Goal: Task Accomplishment & Management: Complete application form

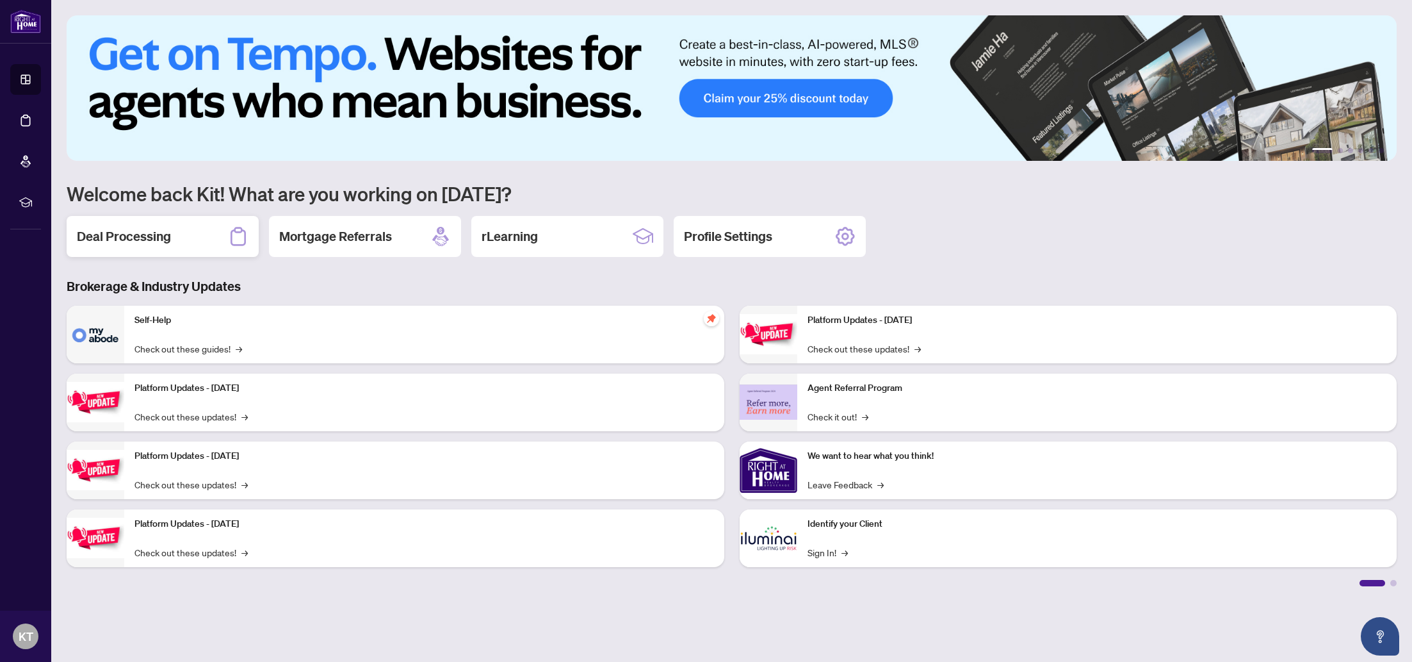
click at [101, 234] on h2 "Deal Processing" at bounding box center [124, 236] width 94 height 18
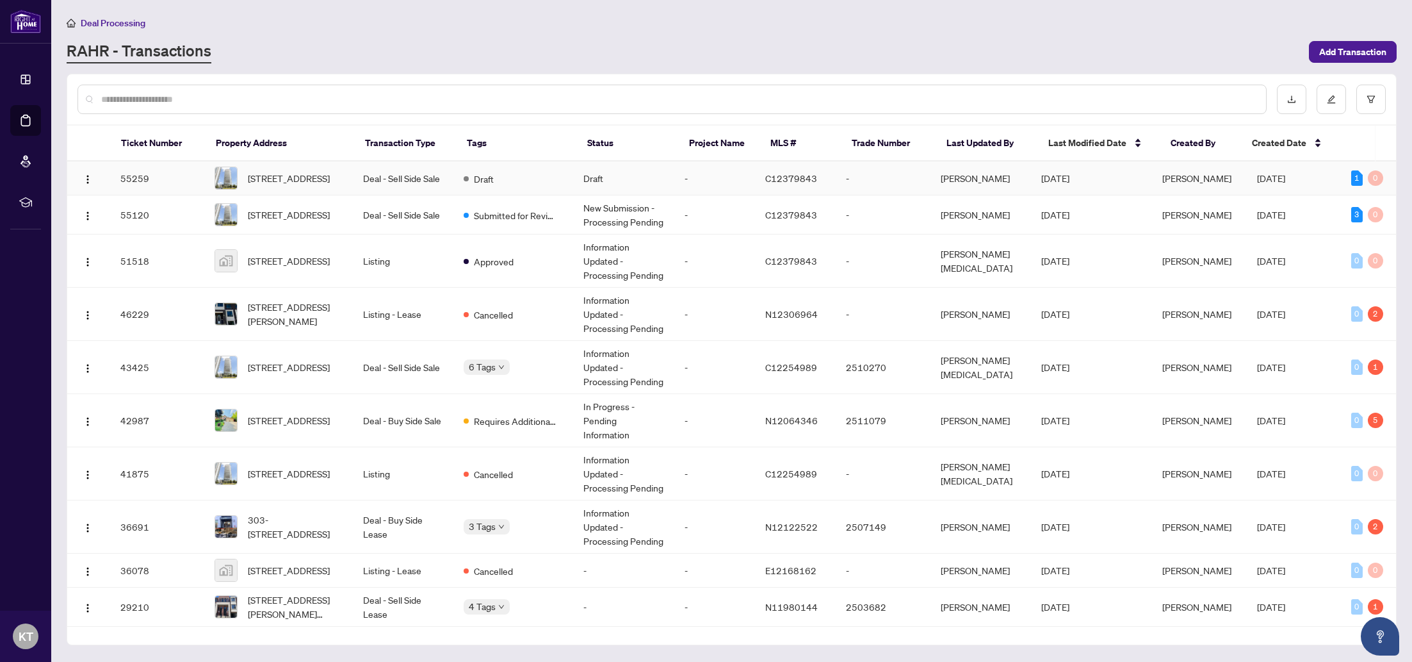
click at [413, 176] on td "Deal - Sell Side Sale" at bounding box center [403, 178] width 101 height 34
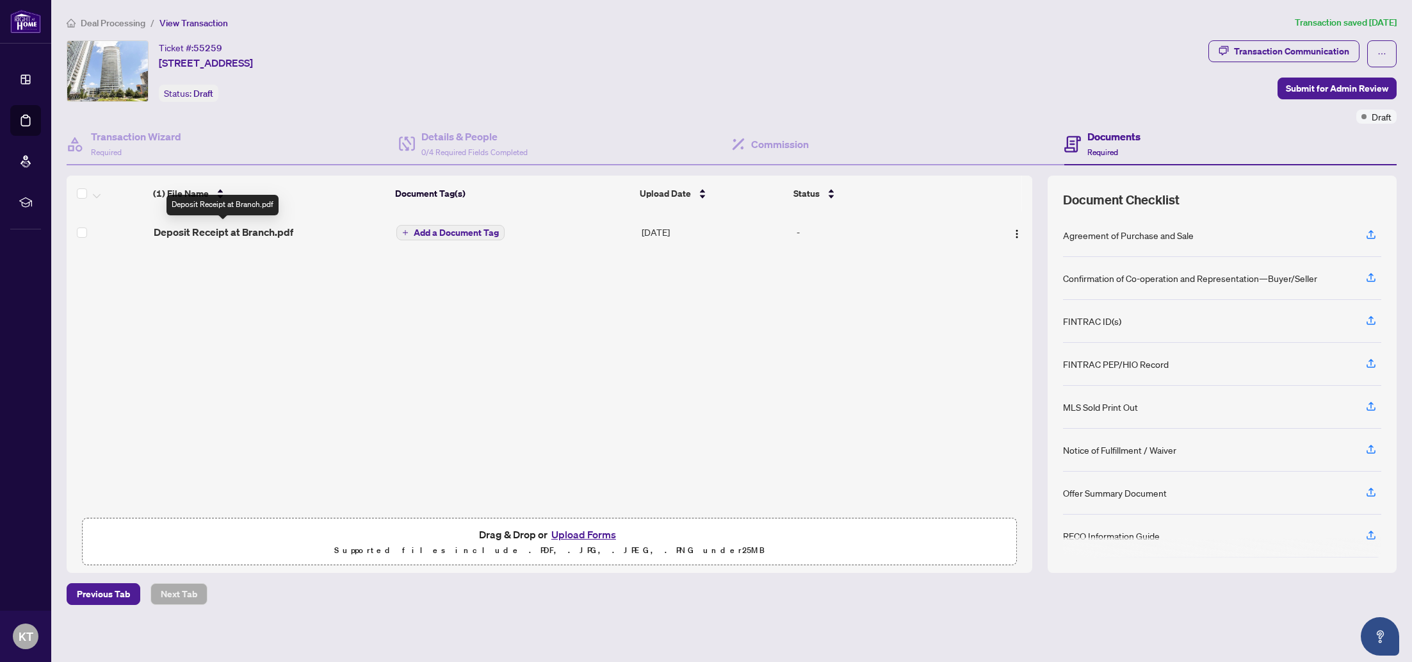
click at [212, 234] on div "(1) File Name Document Tag(s) Upload Date Status (1) File Name Document Tag(s) …" at bounding box center [550, 343] width 966 height 336
click at [243, 233] on span "Deposit Receipt at Branch.pdf" at bounding box center [224, 231] width 140 height 15
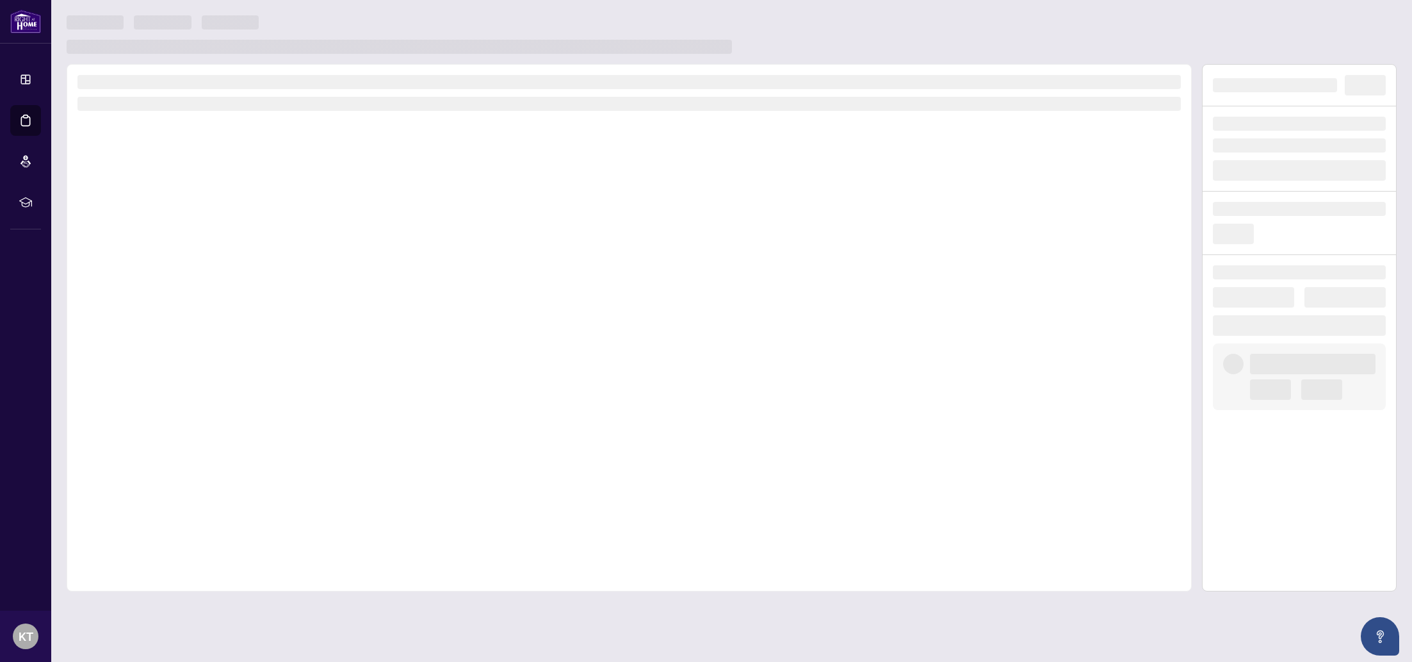
click at [243, 233] on div at bounding box center [629, 327] width 1125 height 527
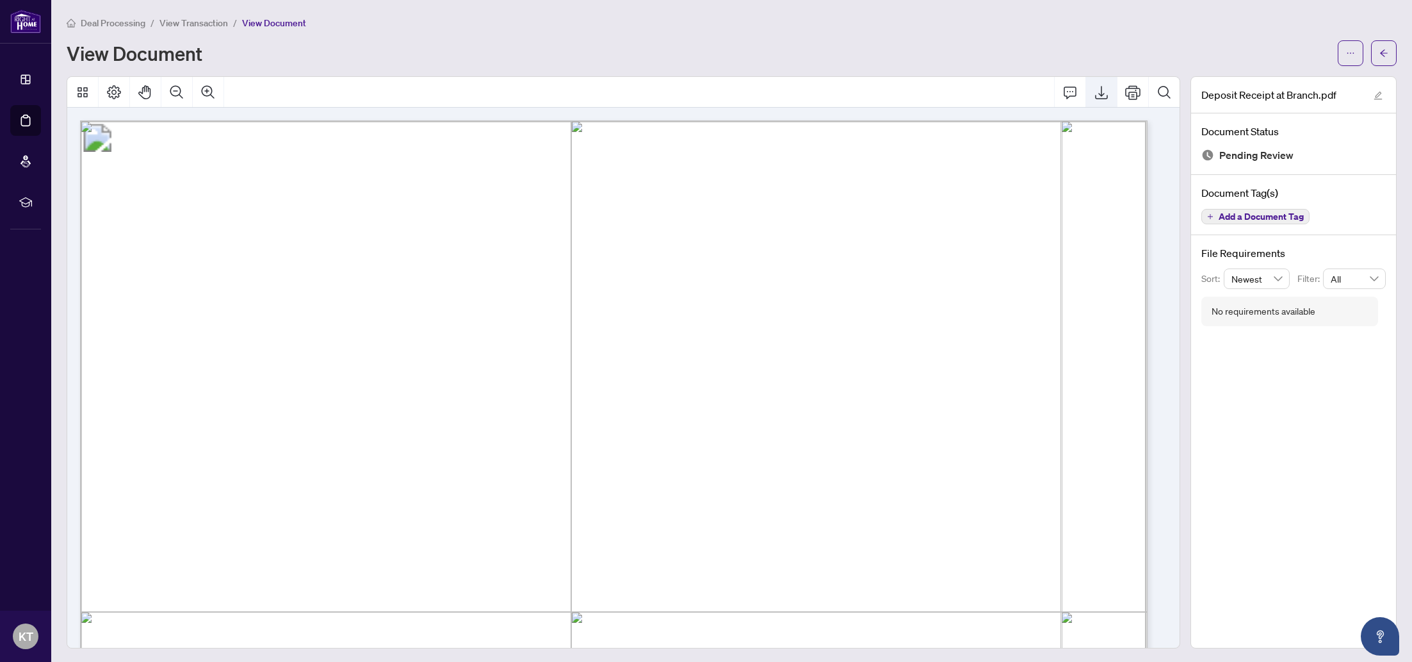
click at [1094, 92] on icon "Export" at bounding box center [1101, 92] width 15 height 15
click at [1380, 53] on icon "arrow-left" at bounding box center [1384, 52] width 8 height 7
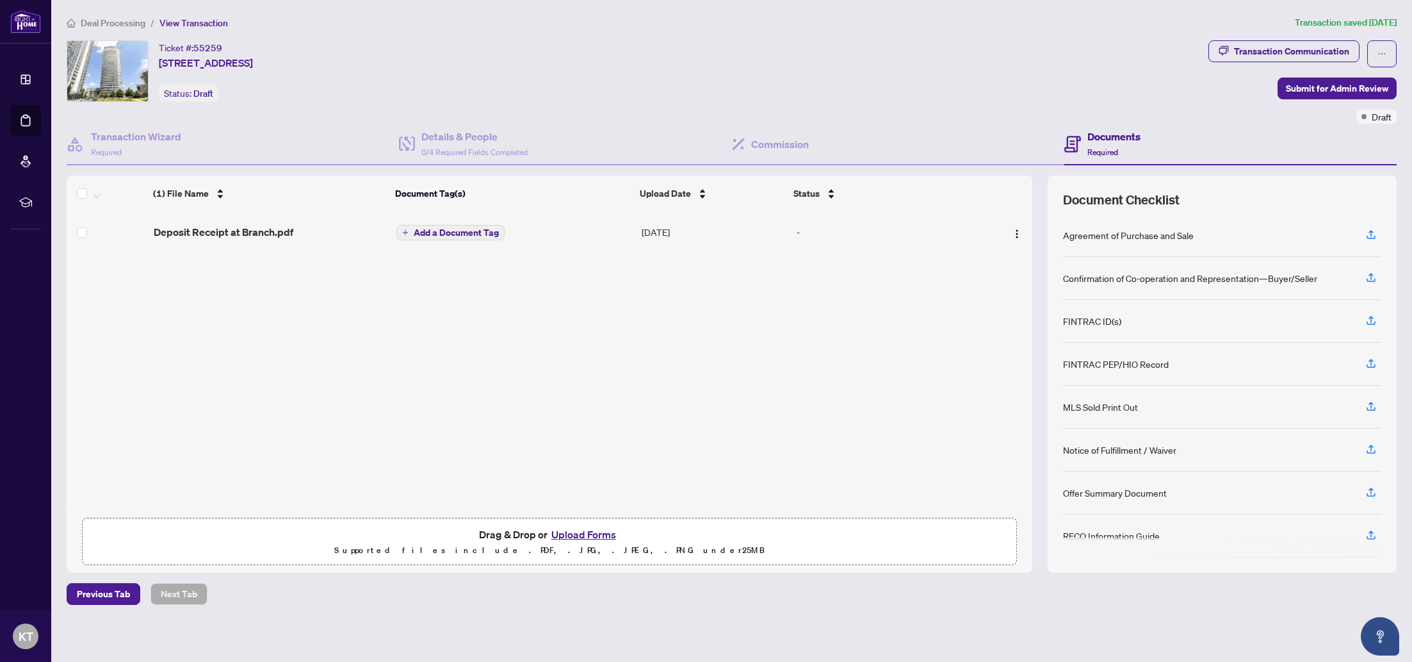
click at [104, 20] on span "Deal Processing" at bounding box center [113, 23] width 65 height 12
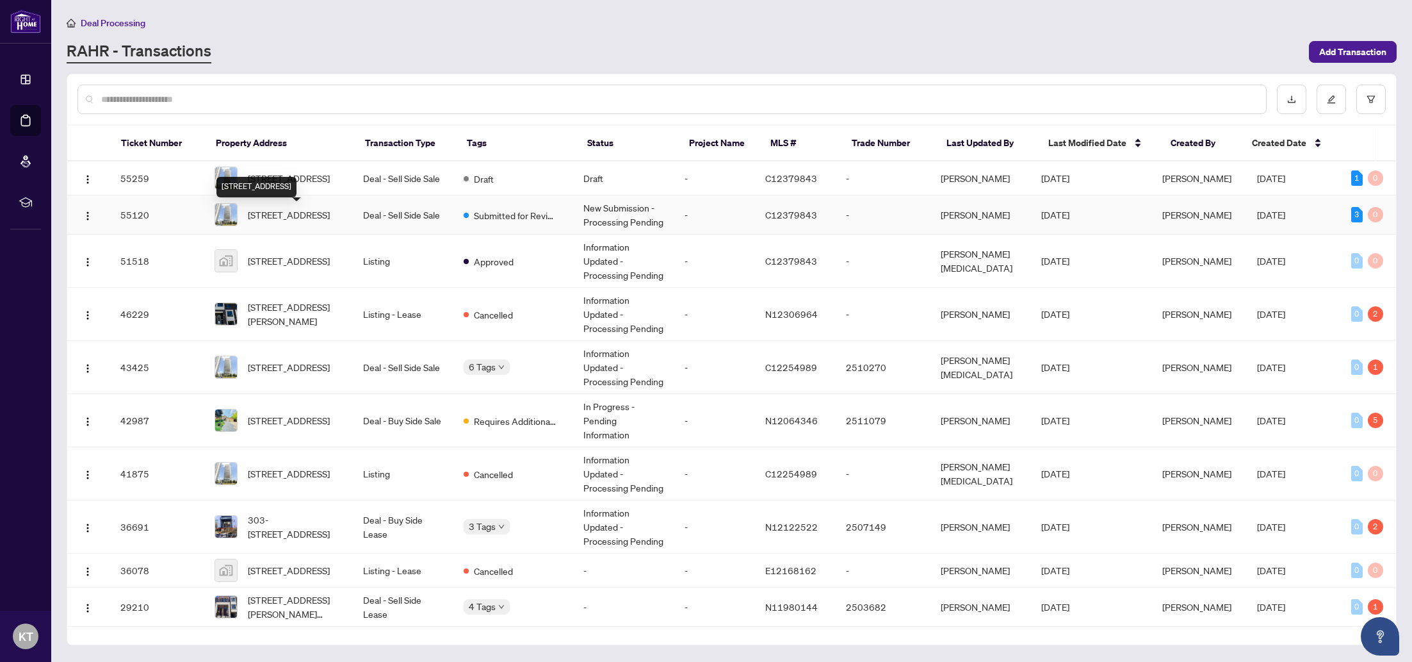
click at [286, 216] on span "[STREET_ADDRESS]" at bounding box center [289, 214] width 82 height 14
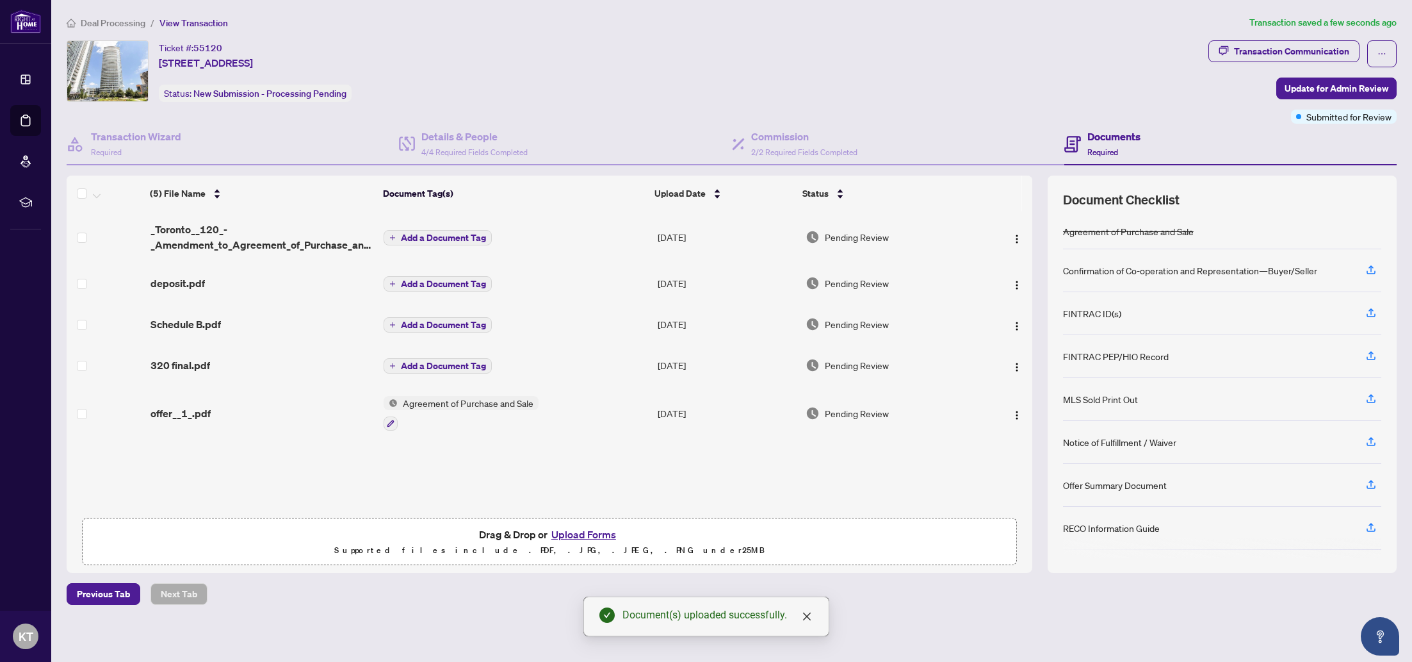
click at [436, 281] on span "Add a Document Tag" at bounding box center [443, 283] width 85 height 9
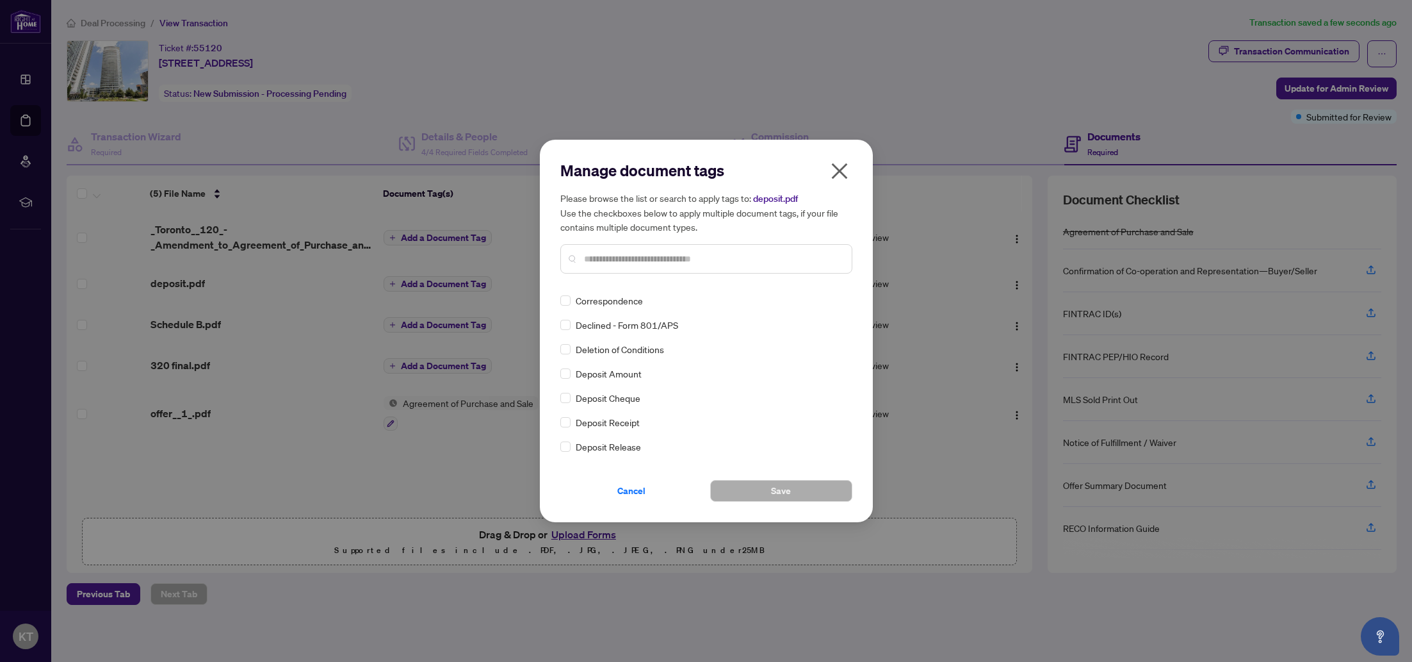
scroll to position [1024, 0]
click at [611, 420] on span "Deposit Receipt" at bounding box center [608, 421] width 64 height 14
click at [774, 495] on span "Save" at bounding box center [781, 490] width 20 height 20
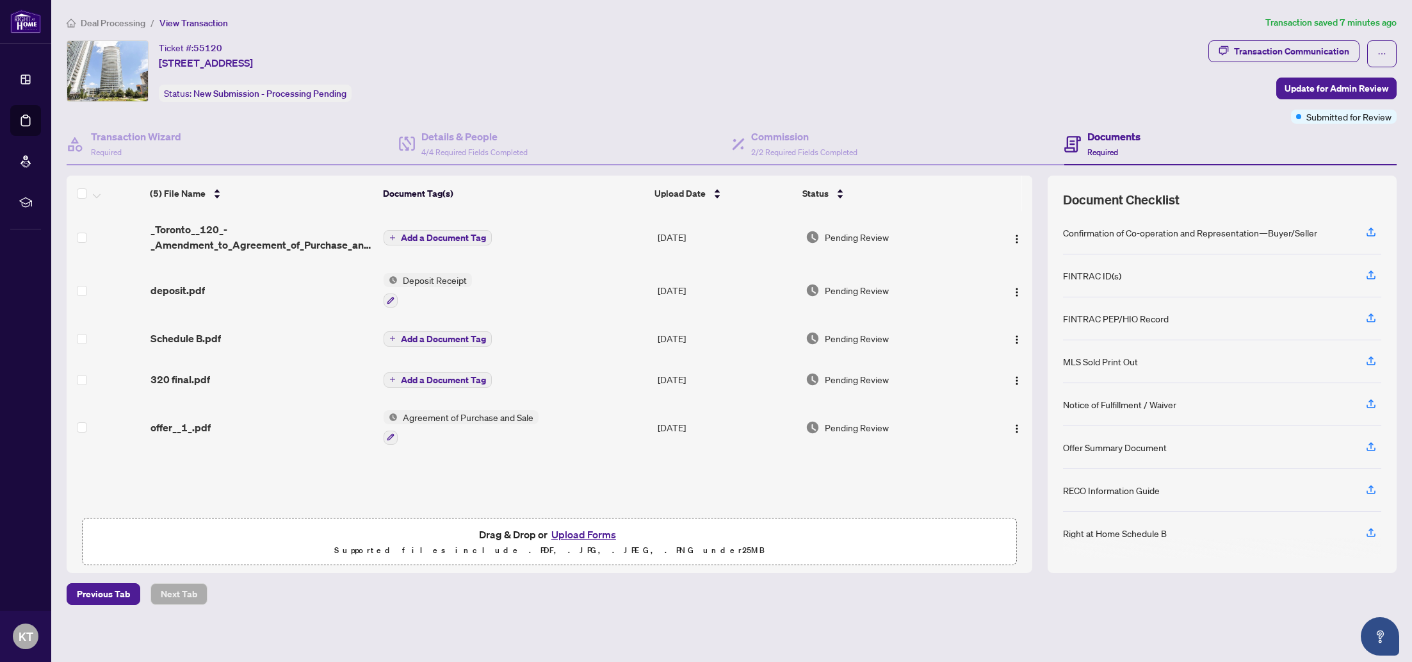
scroll to position [40, 0]
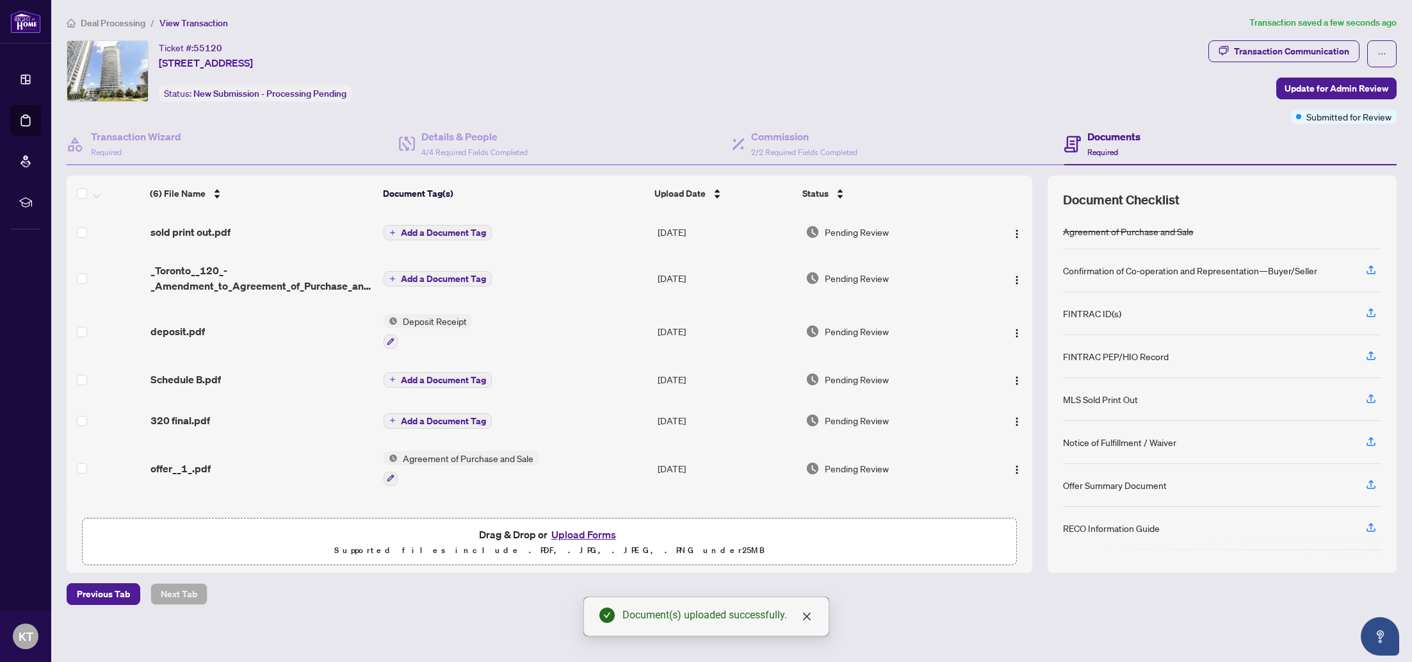
click at [427, 234] on span "Add a Document Tag" at bounding box center [443, 232] width 85 height 9
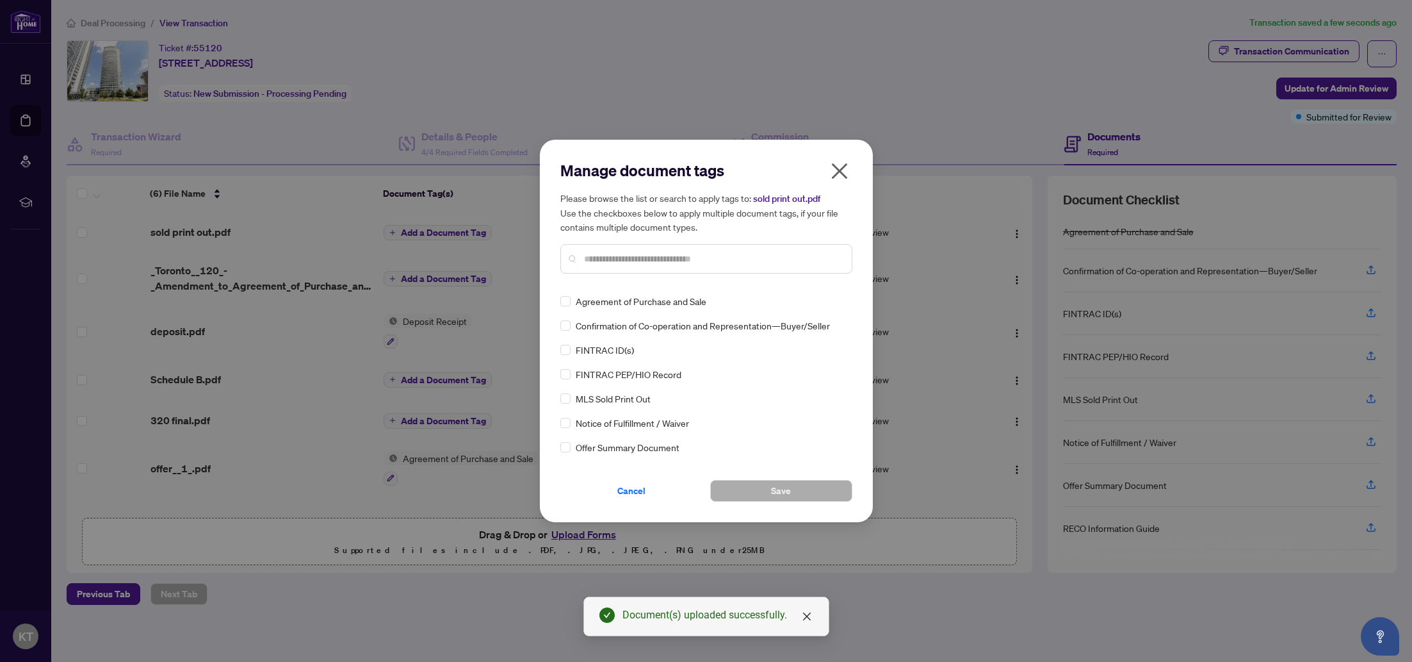
click at [598, 399] on span "MLS Sold Print Out" at bounding box center [613, 398] width 75 height 14
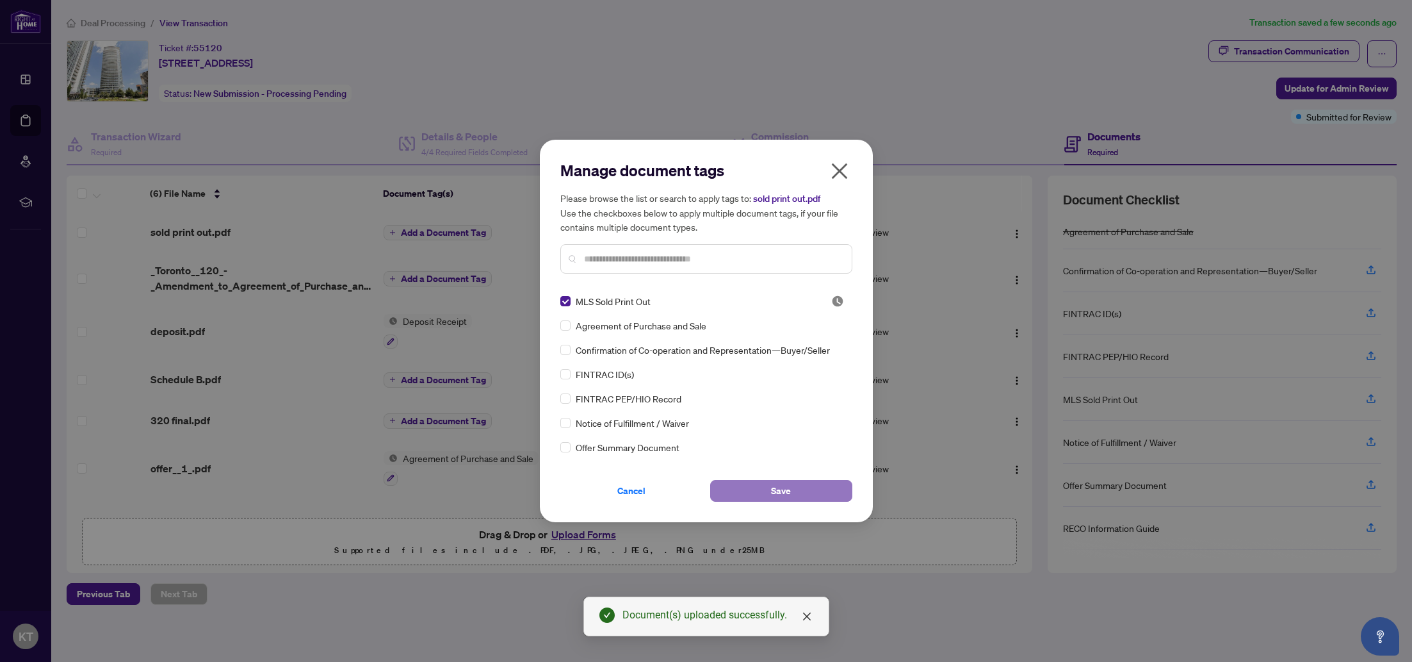
click at [791, 493] on button "Save" at bounding box center [781, 491] width 142 height 22
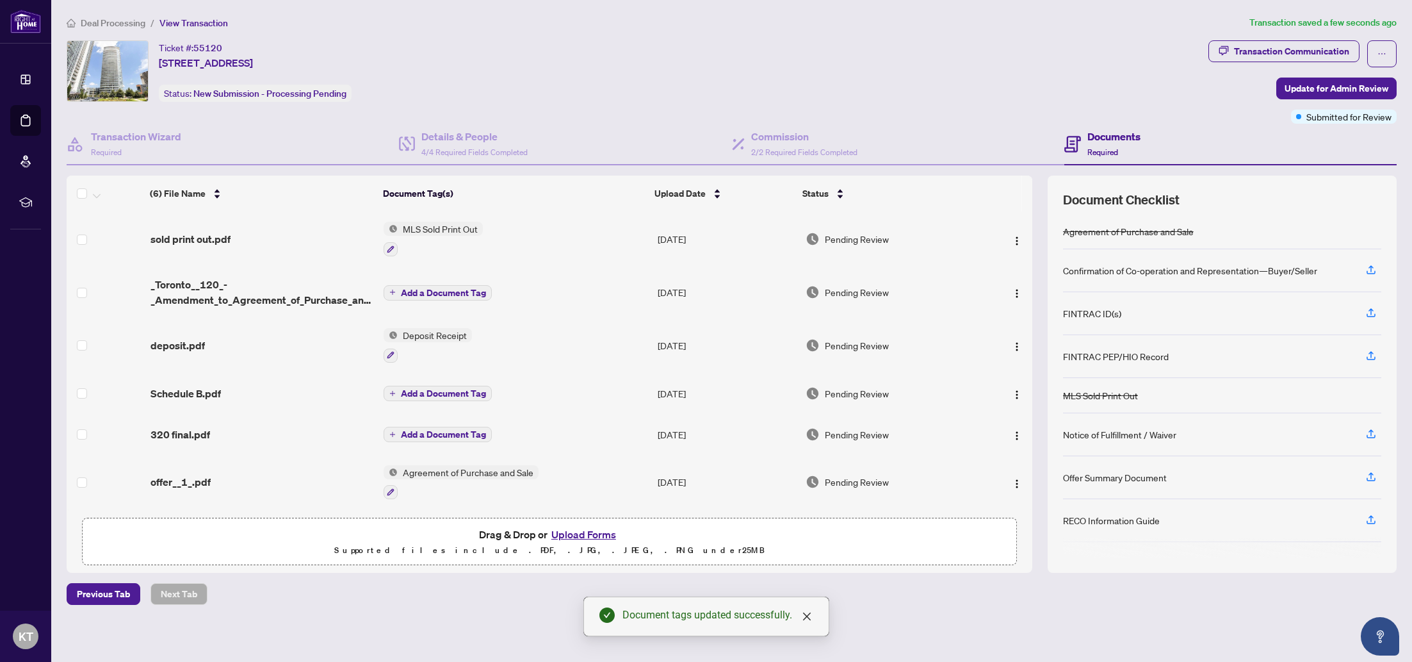
click at [423, 289] on span "Add a Document Tag" at bounding box center [443, 292] width 85 height 9
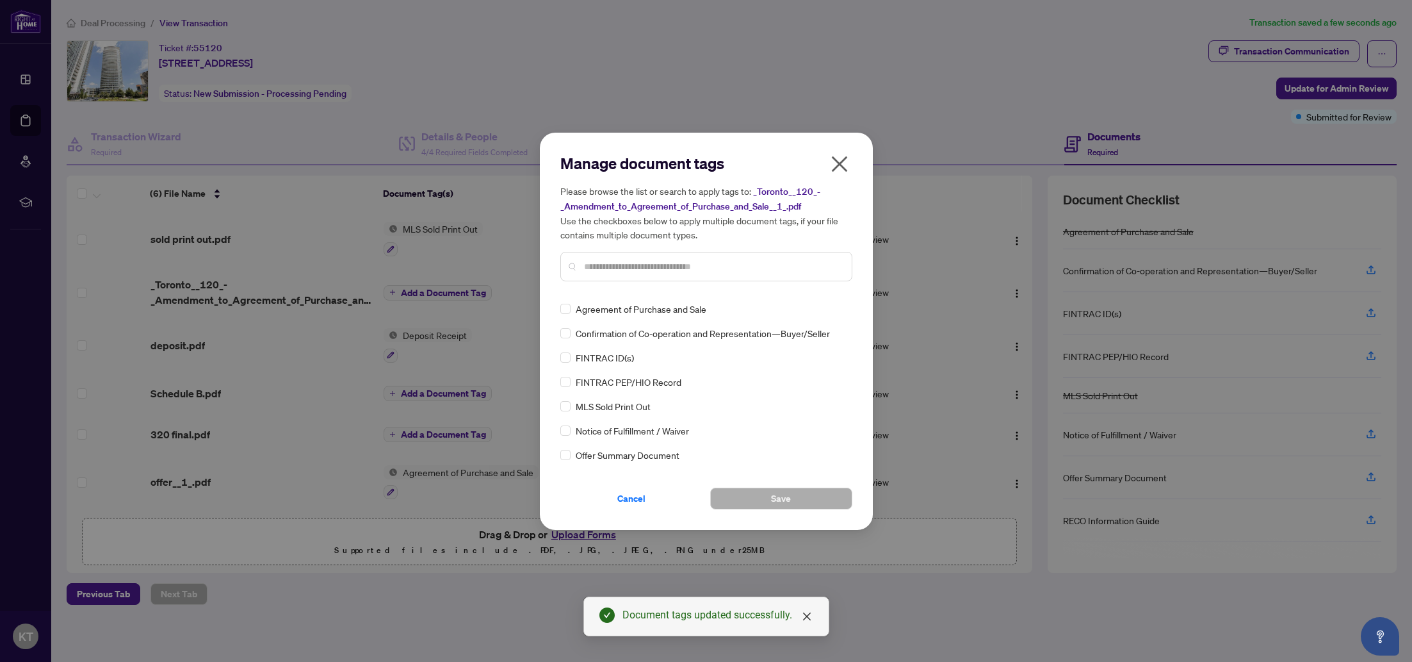
click at [697, 284] on div "Manage document tags Please browse the list or search to apply tags to: _Toront…" at bounding box center [706, 222] width 292 height 138
click at [691, 270] on input "text" at bounding box center [712, 266] width 257 height 14
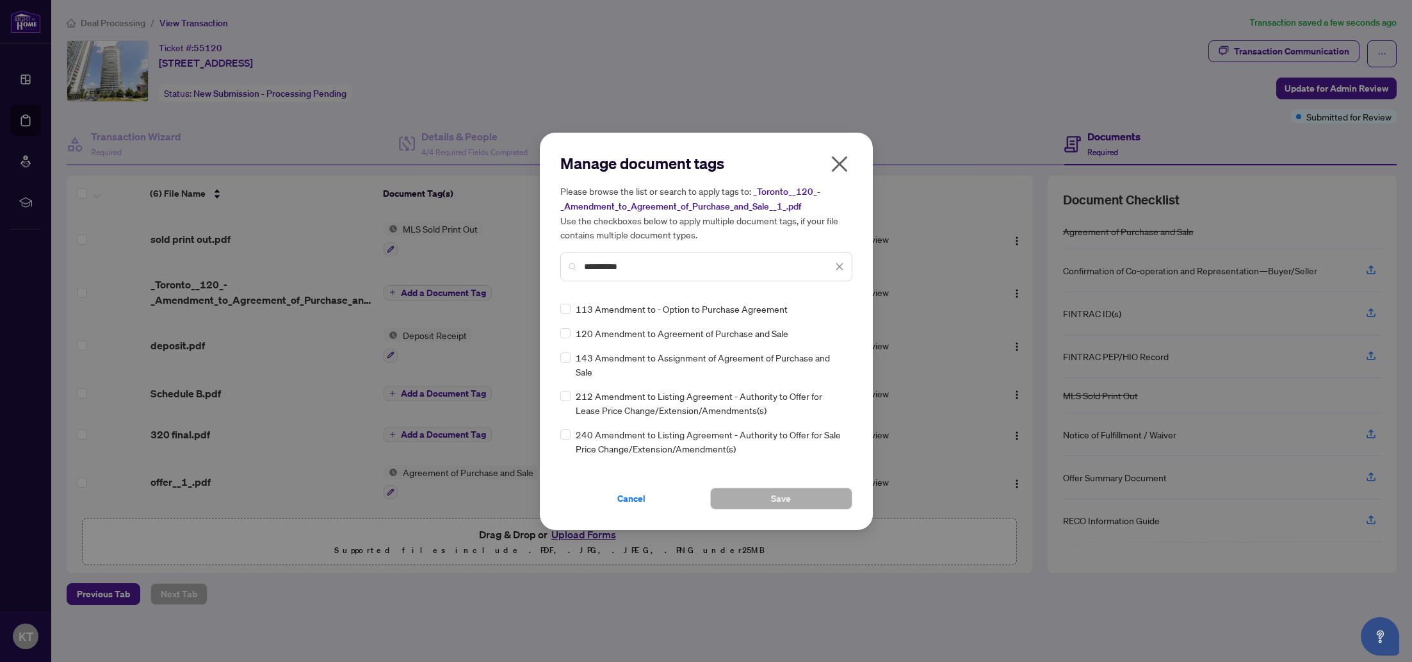
type input "*********"
drag, startPoint x: 765, startPoint y: 502, endPoint x: 762, endPoint y: 496, distance: 7.2
click at [765, 502] on button "Save" at bounding box center [781, 498] width 142 height 22
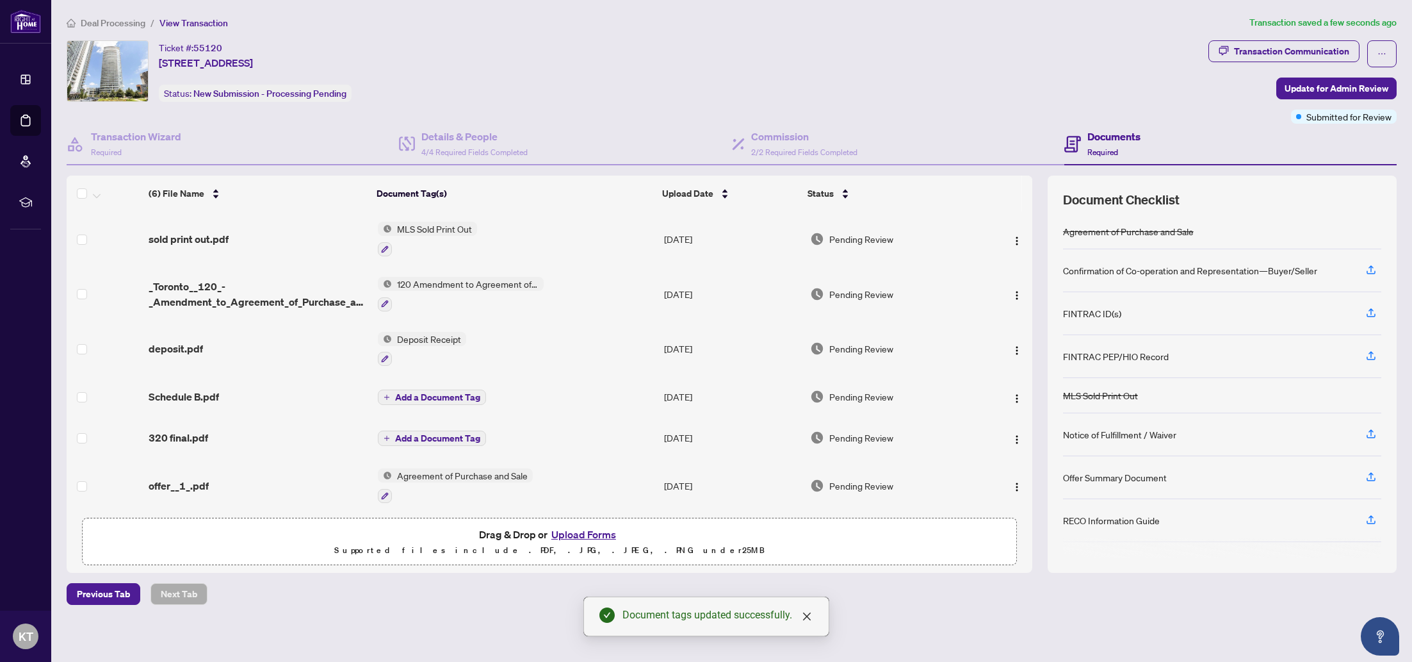
click at [450, 396] on span "Add a Document Tag" at bounding box center [437, 397] width 85 height 9
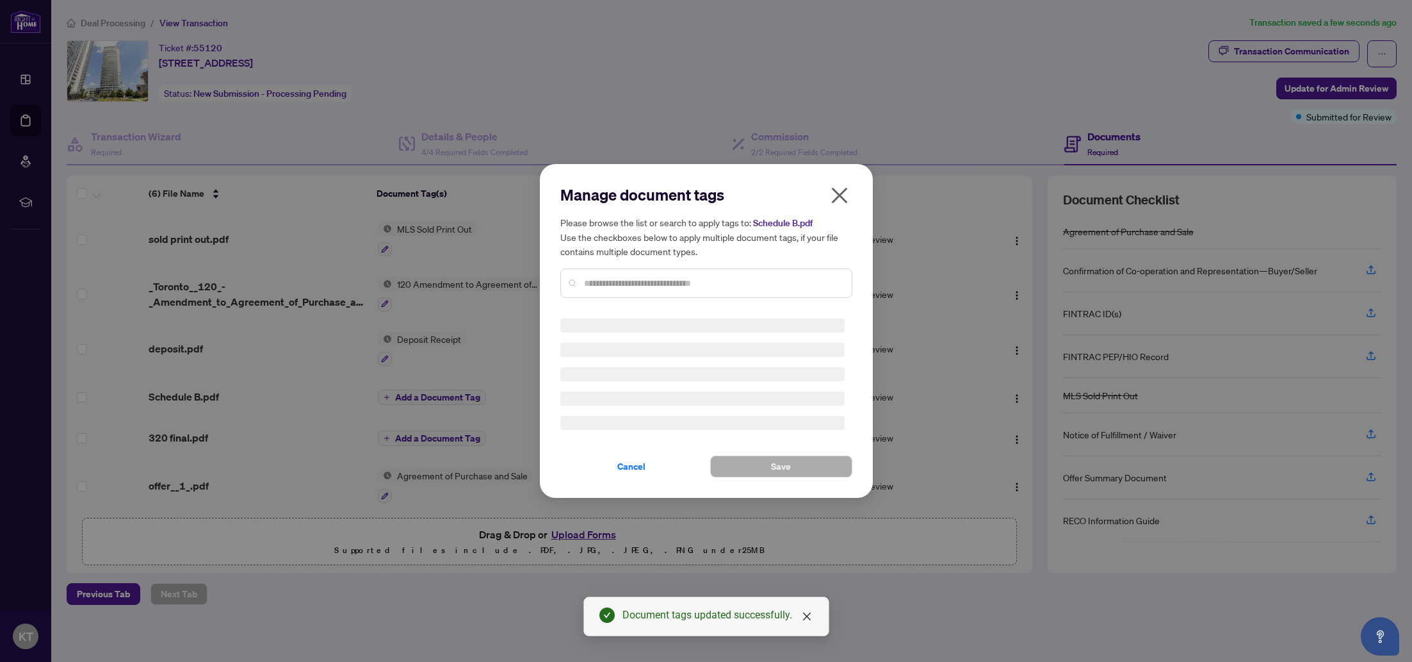
click at [622, 286] on div "Manage document tags Please browse the list or search to apply tags to: Schedul…" at bounding box center [706, 330] width 292 height 293
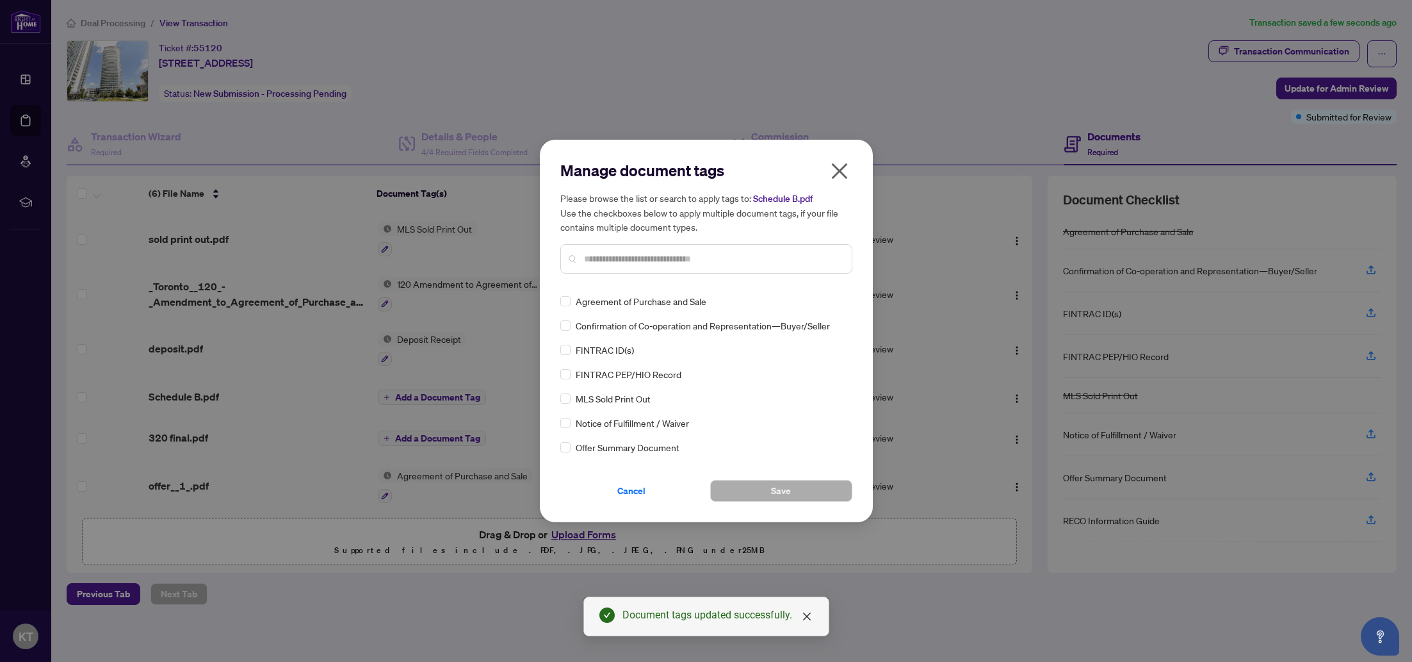
click at [626, 283] on div "Manage document tags Please browse the list or search to apply tags to: Schedul…" at bounding box center [706, 330] width 292 height 341
click at [637, 264] on input "text" at bounding box center [712, 259] width 257 height 14
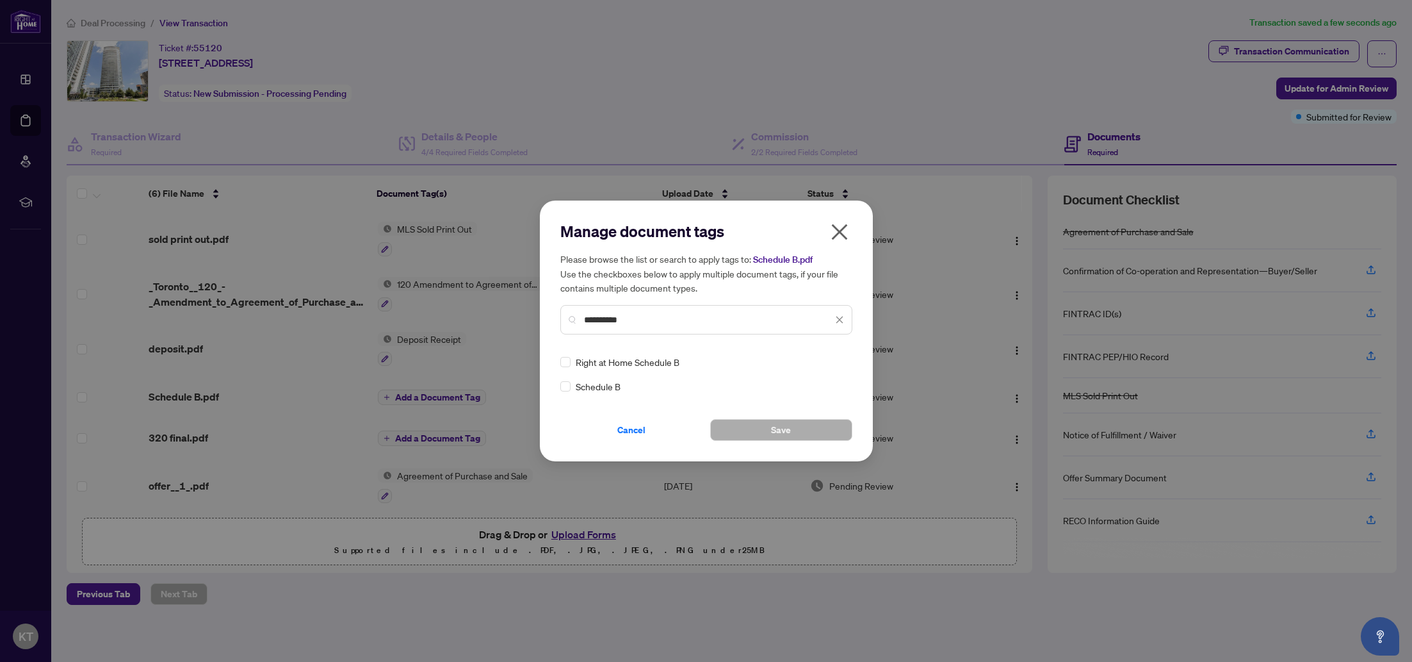
type input "**********"
click at [587, 387] on span "Schedule B" at bounding box center [598, 386] width 45 height 14
click at [761, 430] on button "Save" at bounding box center [781, 430] width 142 height 22
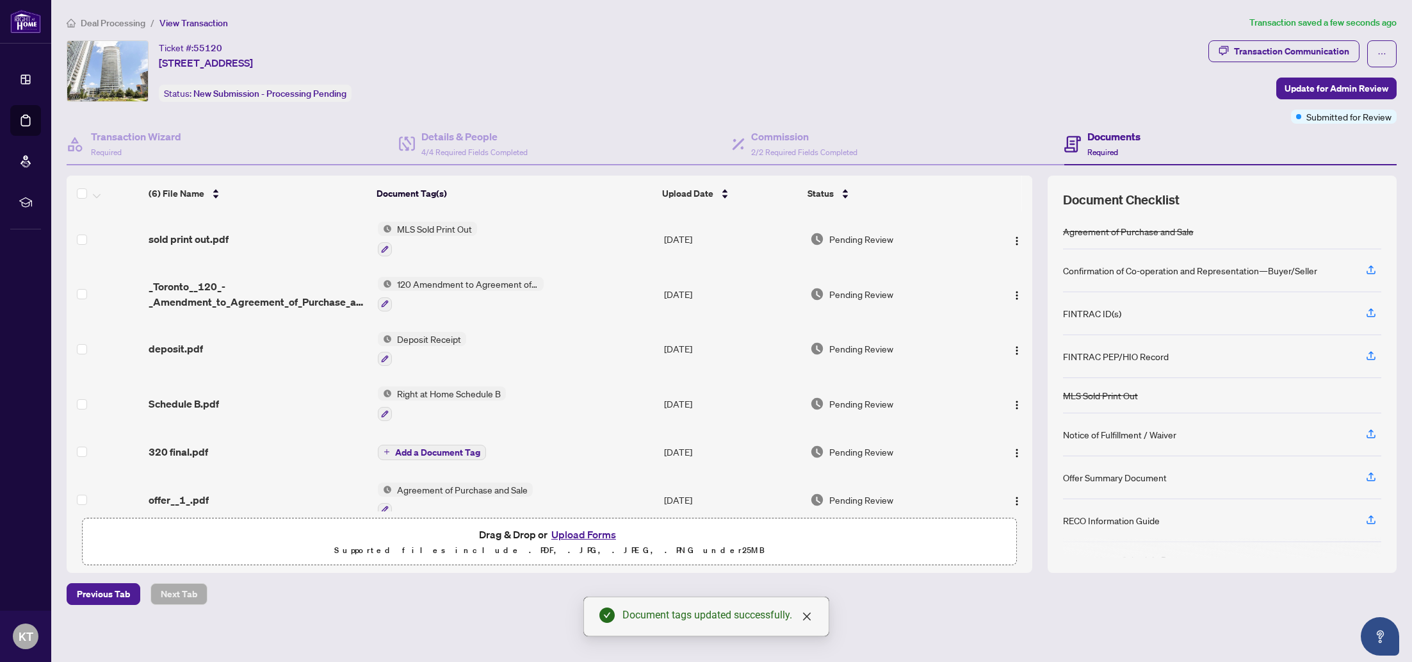
scroll to position [17, 0]
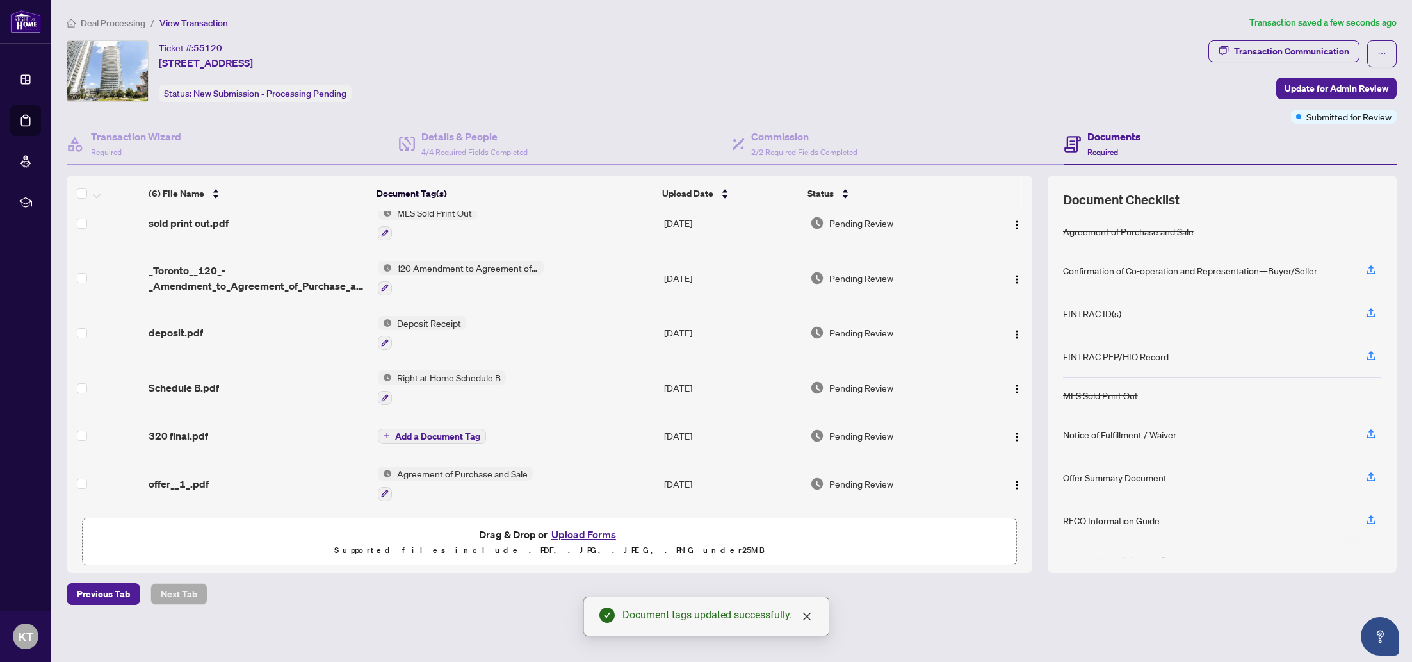
click at [460, 432] on span "Add a Document Tag" at bounding box center [437, 436] width 85 height 9
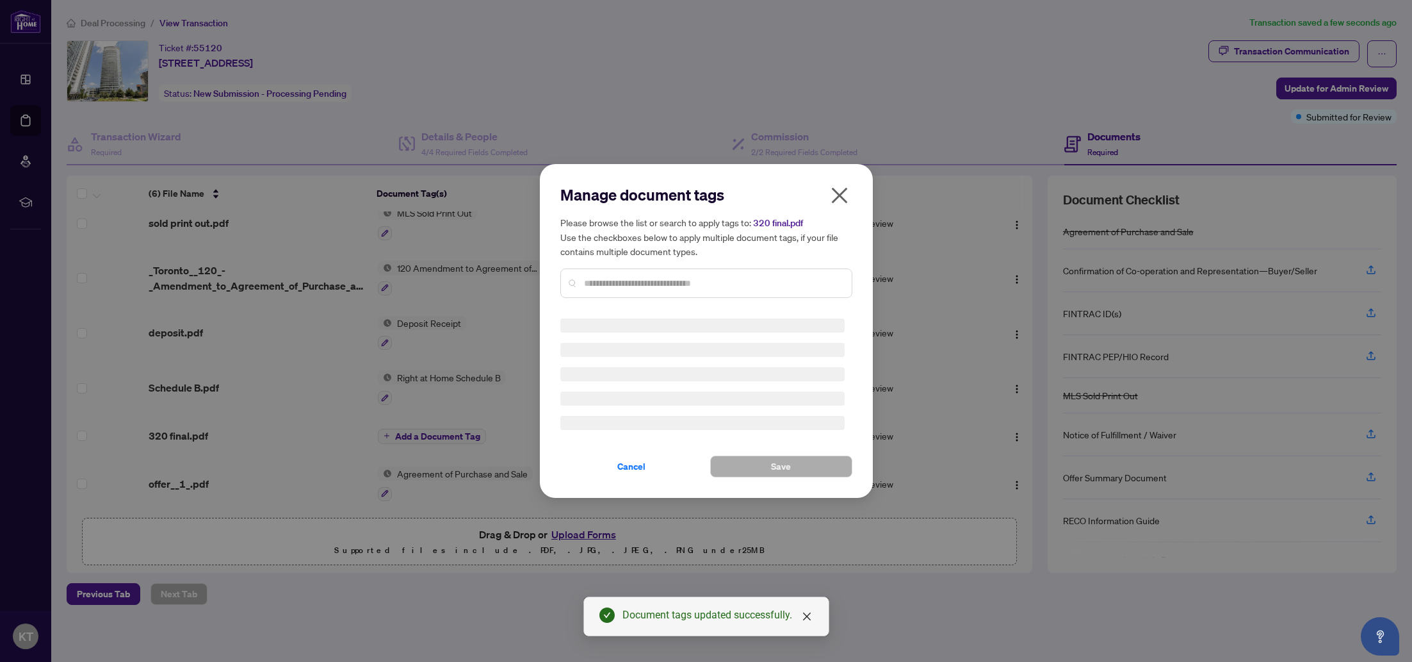
click at [583, 279] on div "Manage document tags Please browse the list or search to apply tags to: 320 fin…" at bounding box center [706, 246] width 292 height 124
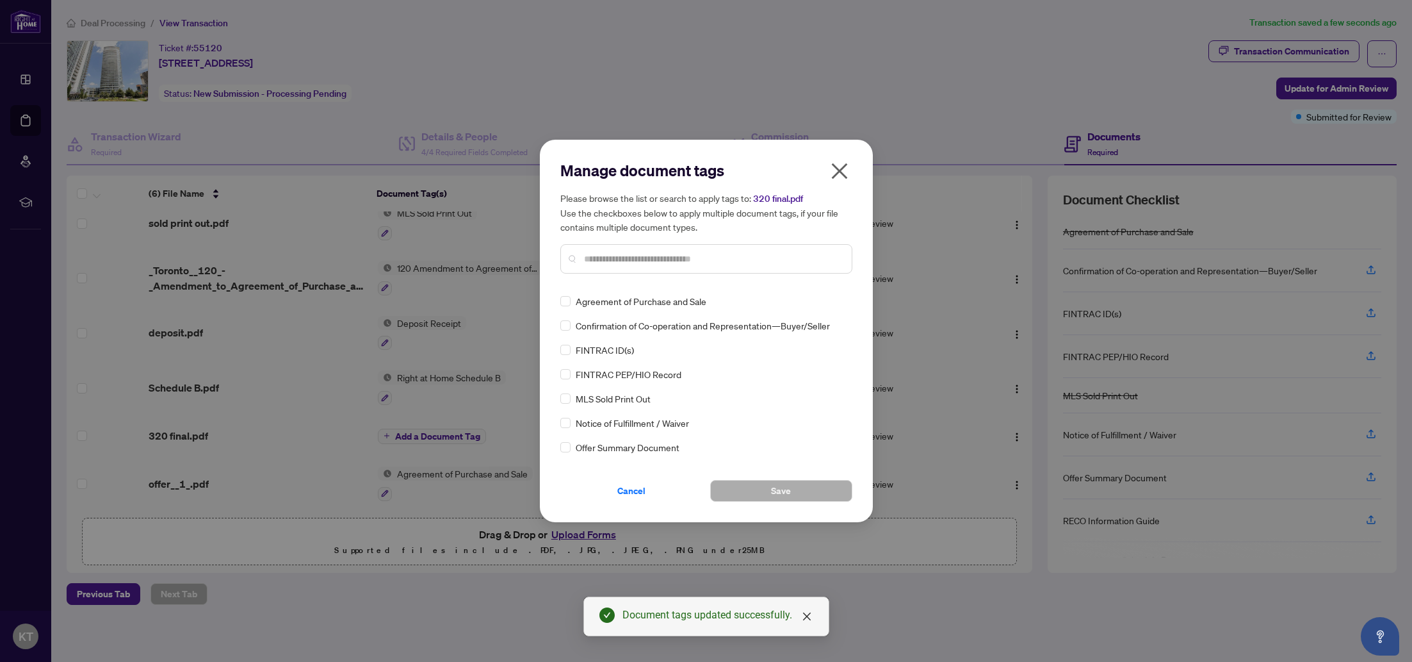
click at [593, 259] on input "text" at bounding box center [712, 259] width 257 height 14
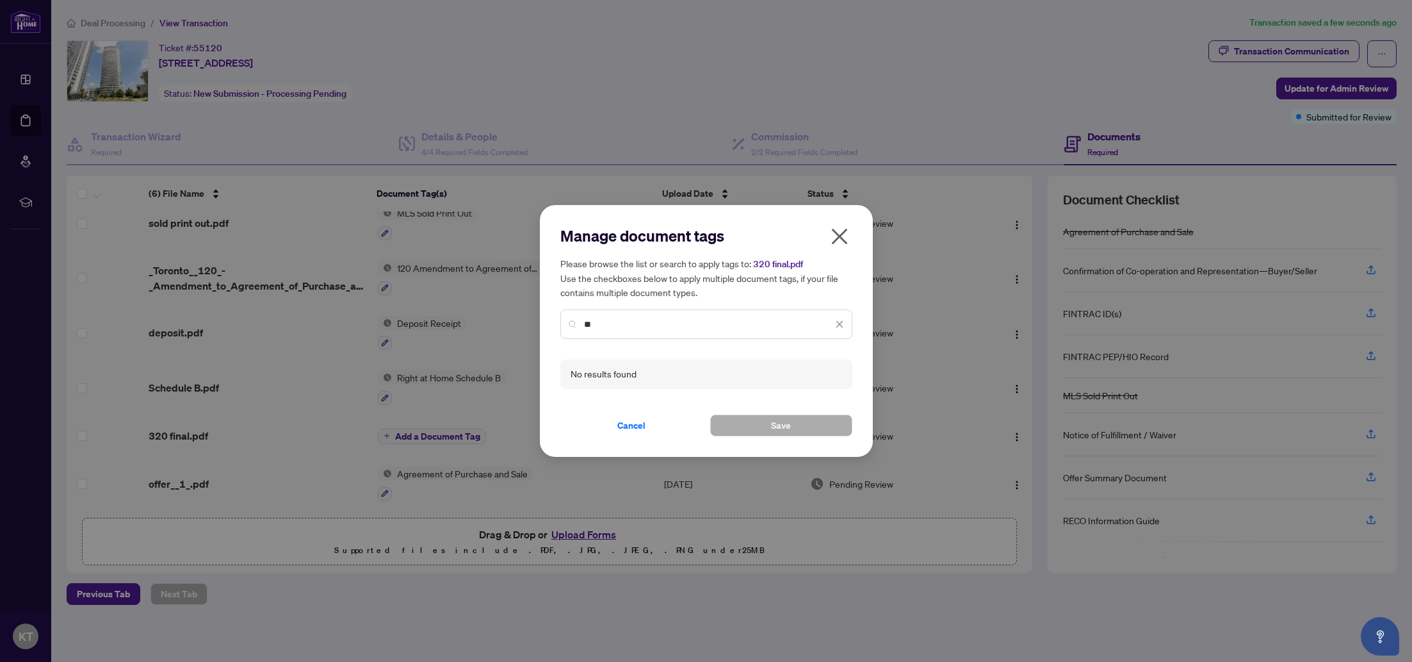
type input "*"
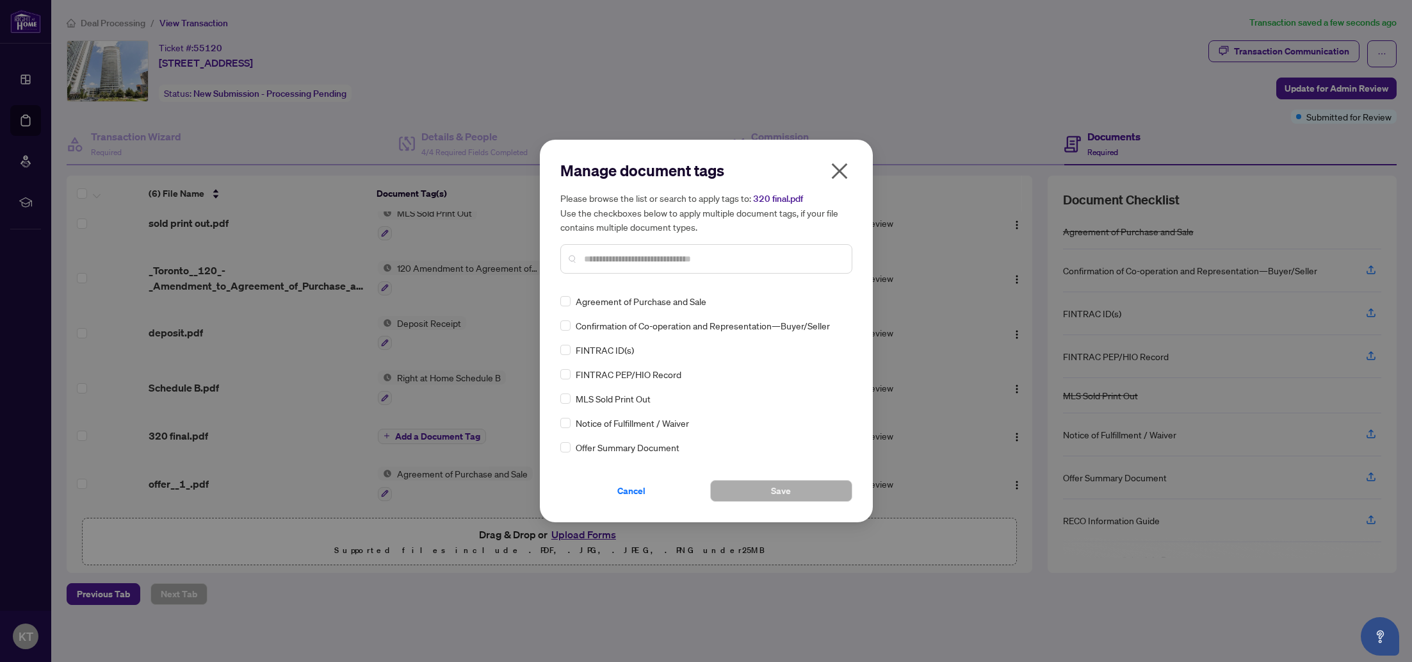
drag, startPoint x: 642, startPoint y: 485, endPoint x: 649, endPoint y: 419, distance: 66.3
click at [641, 485] on span "Cancel" at bounding box center [631, 490] width 28 height 20
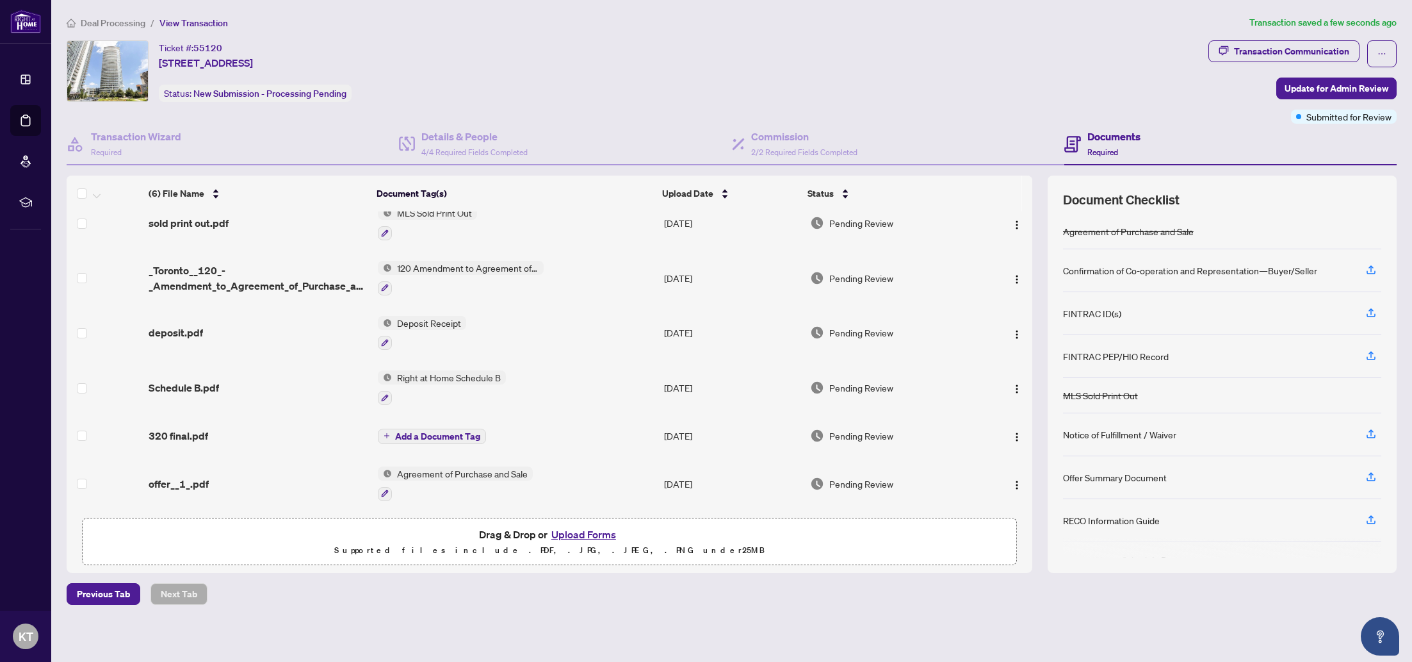
scroll to position [24, 0]
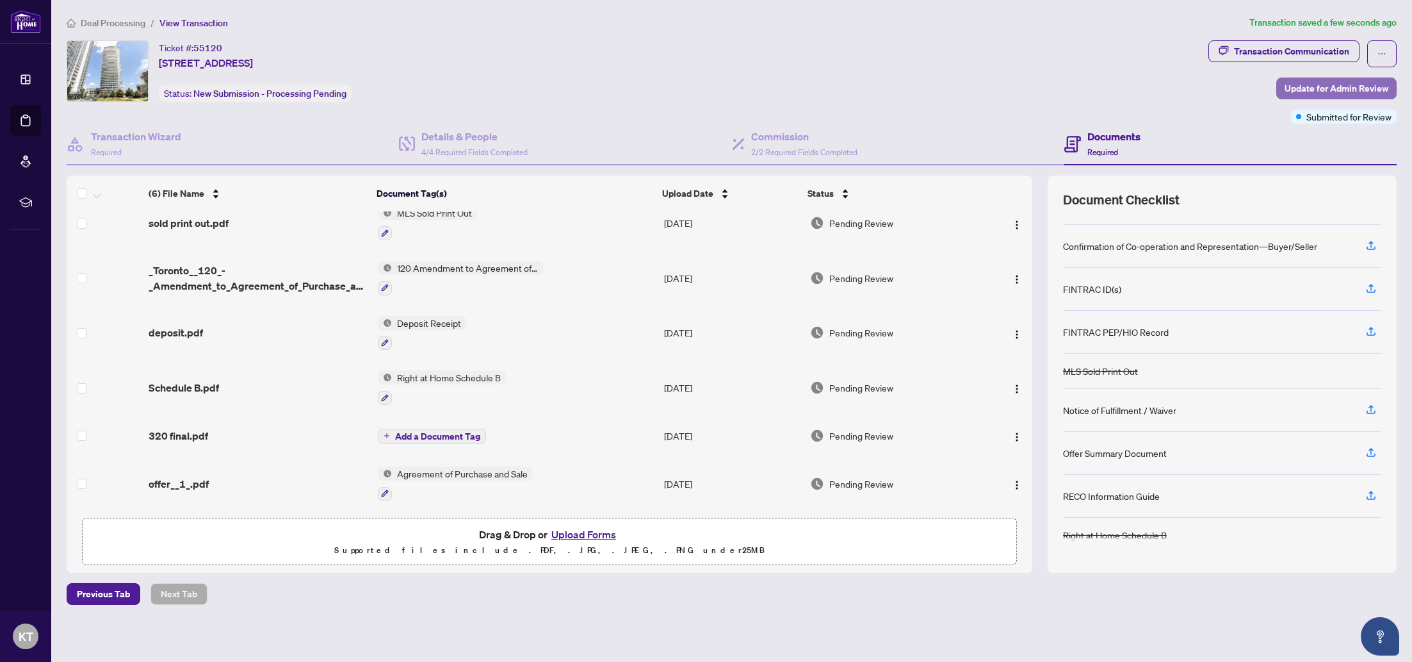
click at [1305, 92] on span "Update for Admin Review" at bounding box center [1337, 88] width 104 height 20
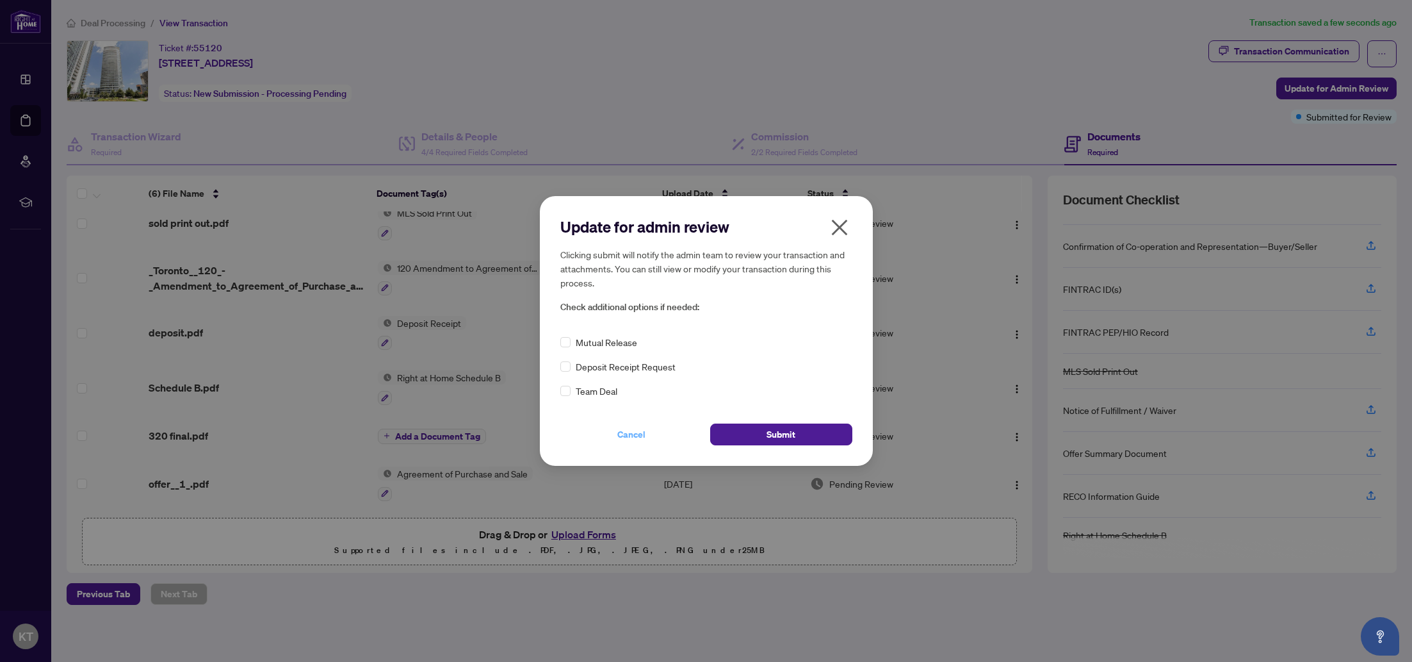
click at [645, 432] on button "Cancel" at bounding box center [631, 434] width 142 height 22
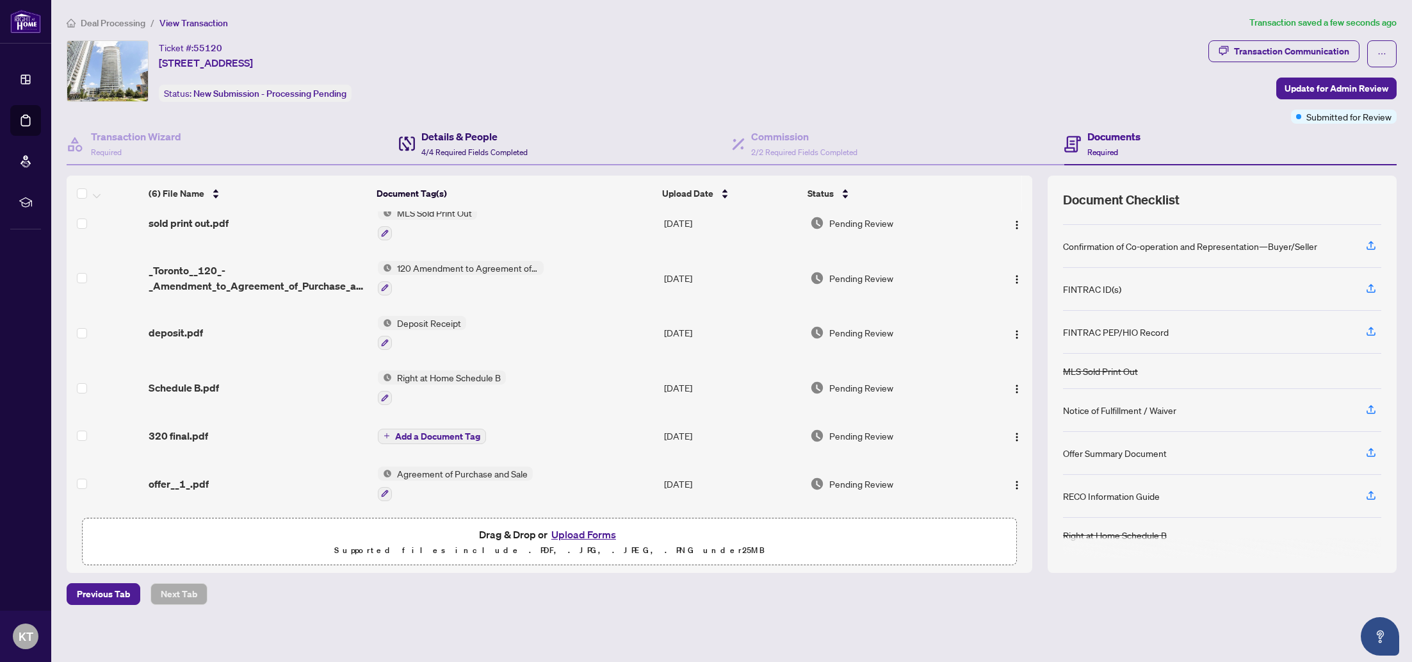
drag, startPoint x: 443, startPoint y: 130, endPoint x: 451, endPoint y: 131, distance: 8.4
click at [443, 130] on h4 "Details & People" at bounding box center [474, 136] width 106 height 15
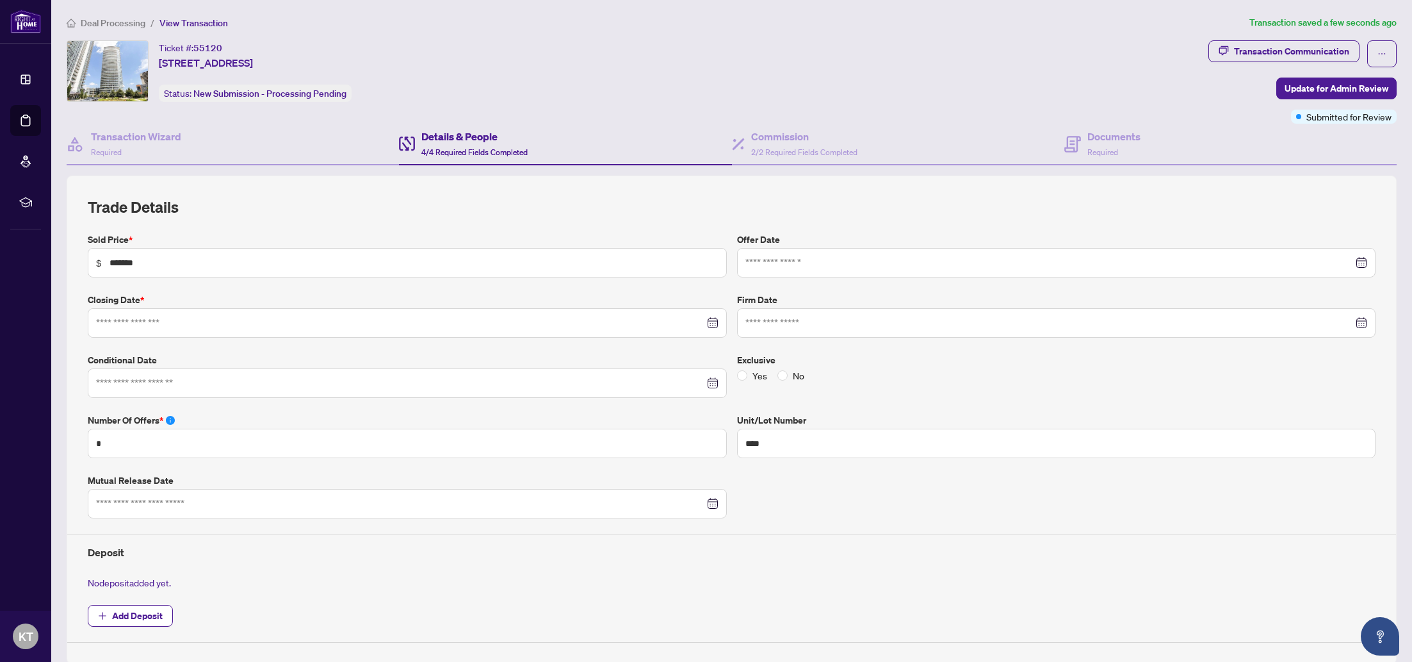
type input "**********"
click at [790, 136] on h4 "Commission" at bounding box center [804, 136] width 106 height 15
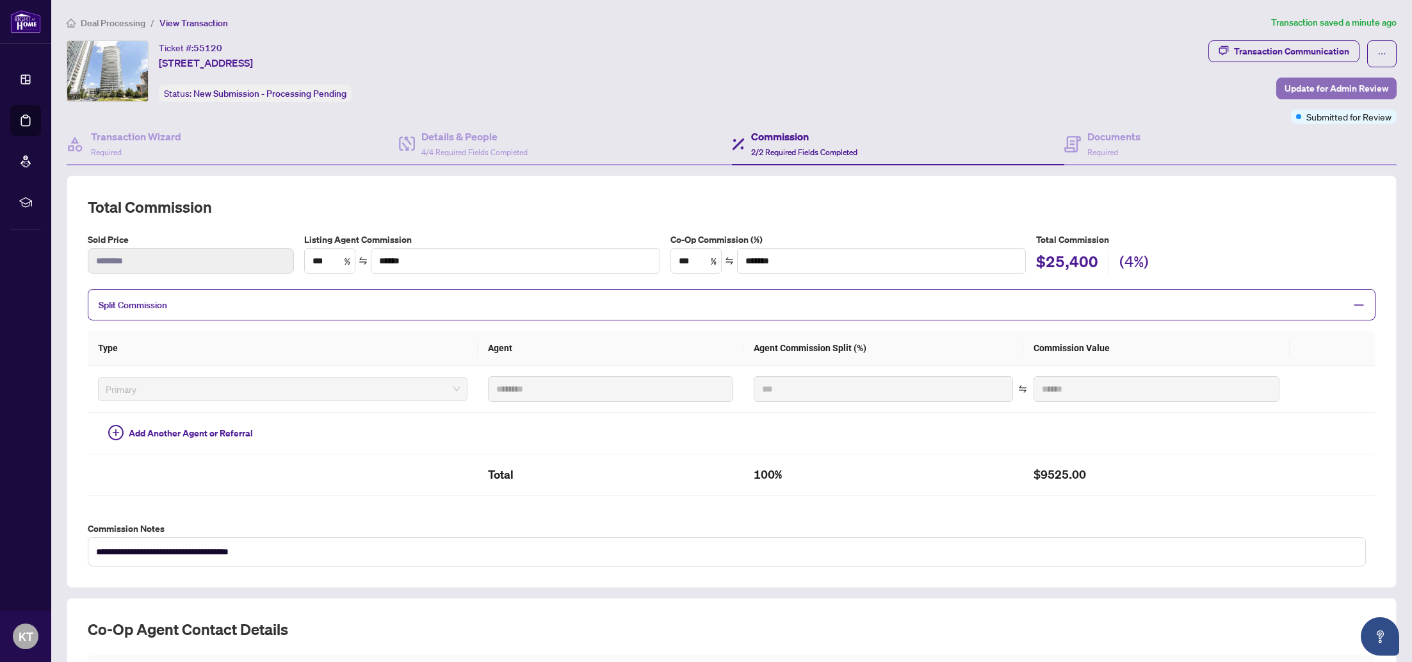
click at [1335, 88] on span "Update for Admin Review" at bounding box center [1337, 88] width 104 height 20
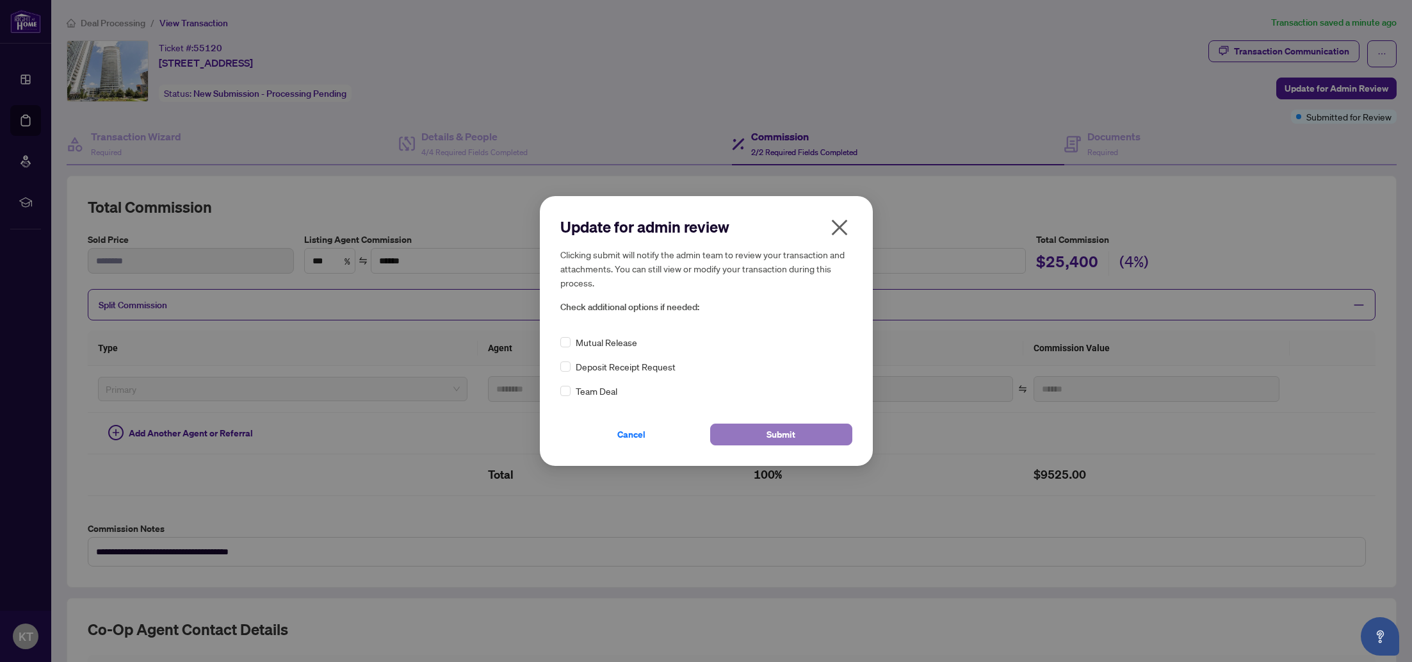
click at [762, 431] on button "Submit" at bounding box center [781, 434] width 142 height 22
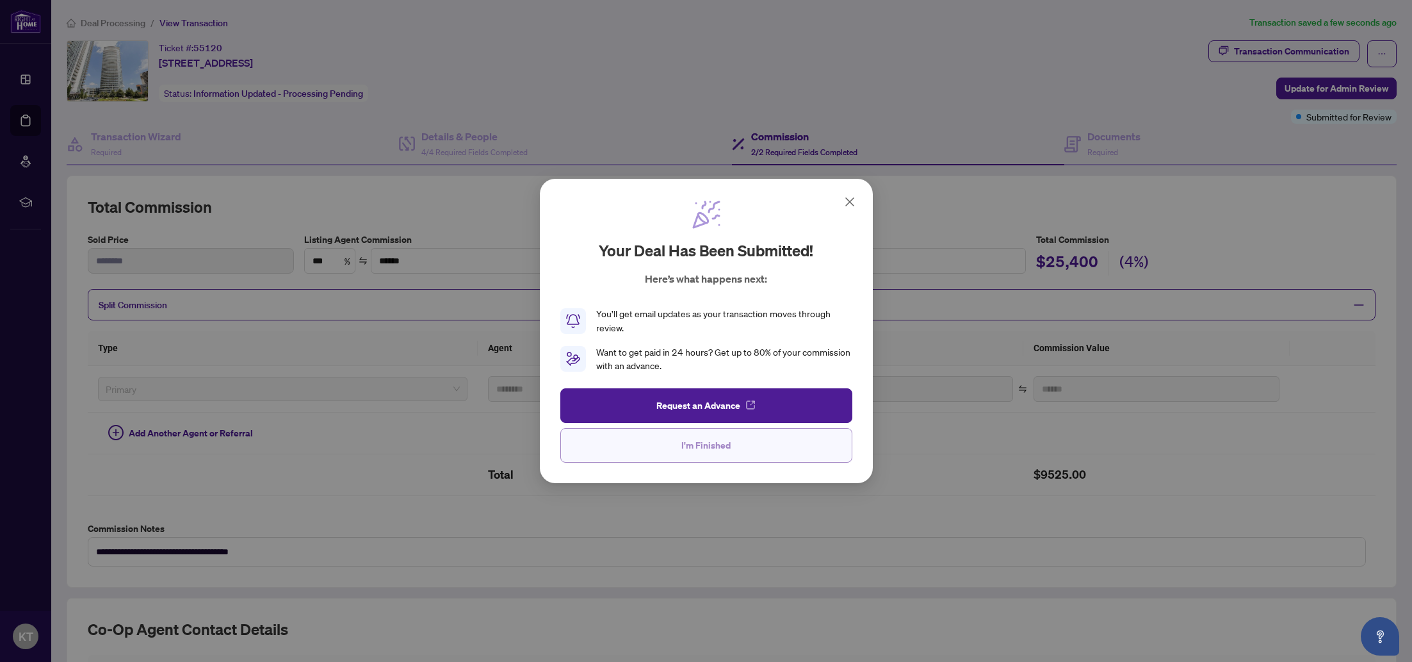
click at [678, 453] on button "I'm Finished" at bounding box center [706, 445] width 292 height 35
